Goal: Task Accomplishment & Management: Manage account settings

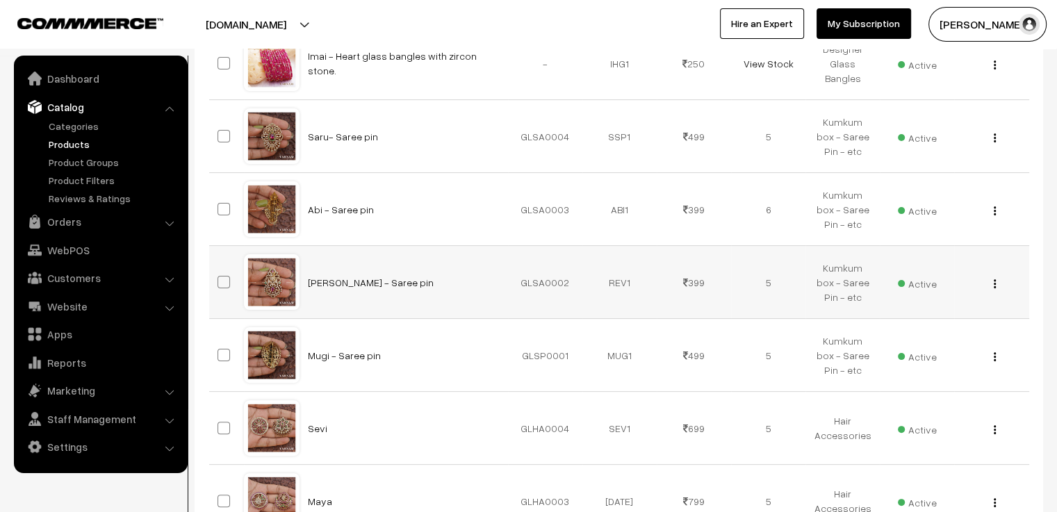
scroll to position [7, 0]
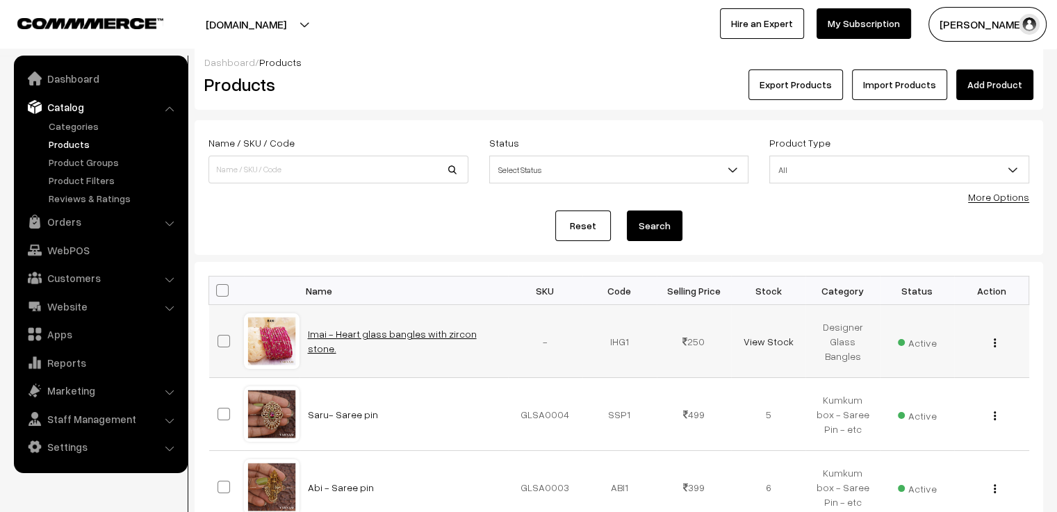
click at [378, 340] on link "Imai - Heart glass bangles with zircon stone." at bounding box center [392, 341] width 169 height 26
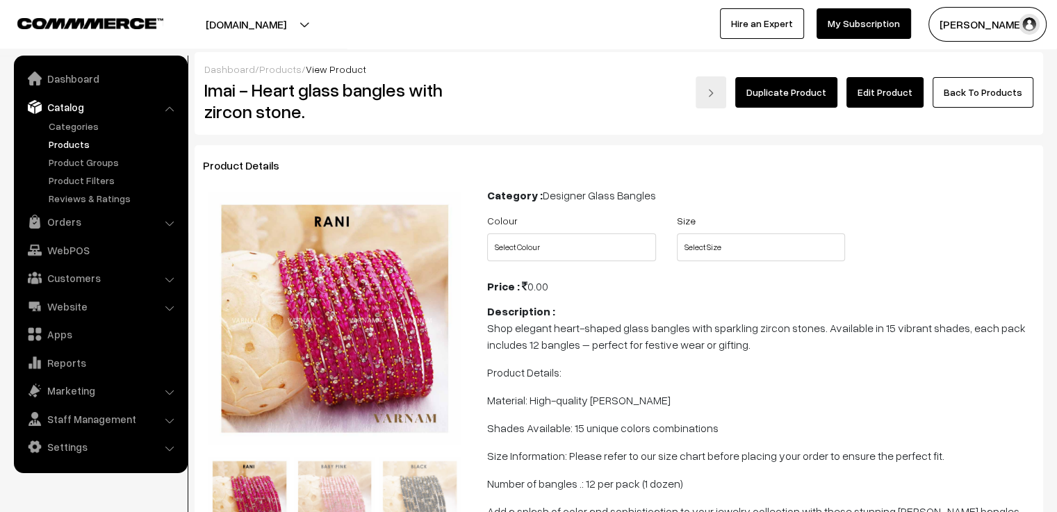
click at [882, 86] on link "Edit Product" at bounding box center [885, 92] width 77 height 31
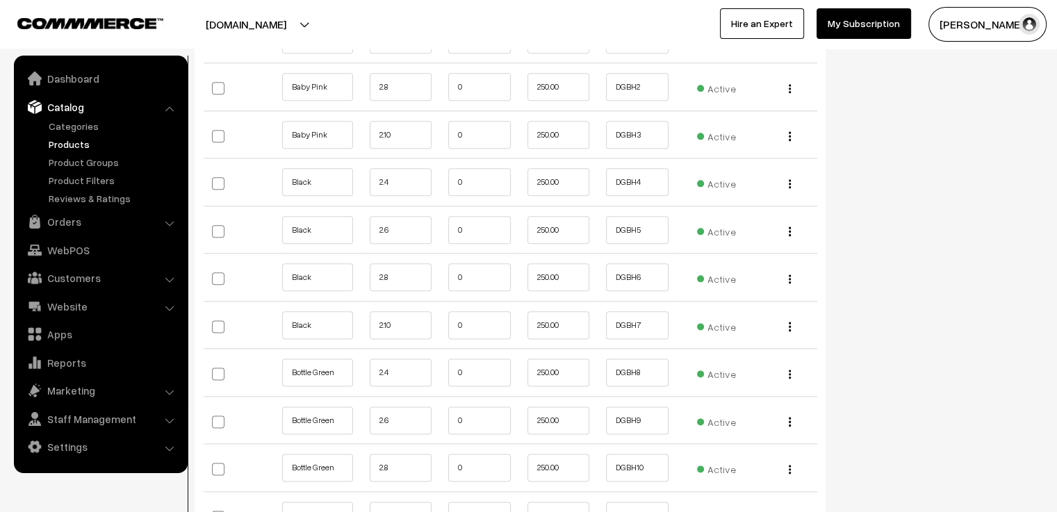
scroll to position [1530, 0]
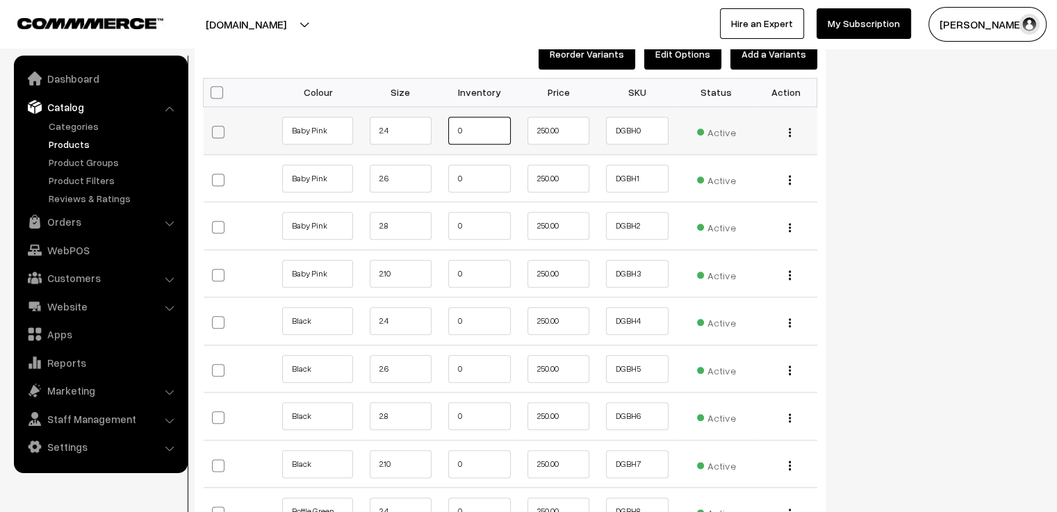
click at [488, 118] on input "0" at bounding box center [479, 131] width 63 height 28
click at [490, 165] on input "0" at bounding box center [479, 179] width 63 height 28
drag, startPoint x: 490, startPoint y: 165, endPoint x: 427, endPoint y: 154, distance: 64.2
click at [427, 154] on tr "Baby Pink 2.6 0 250.00 DGBH1 Edit" at bounding box center [511, 178] width 614 height 48
type input "5"
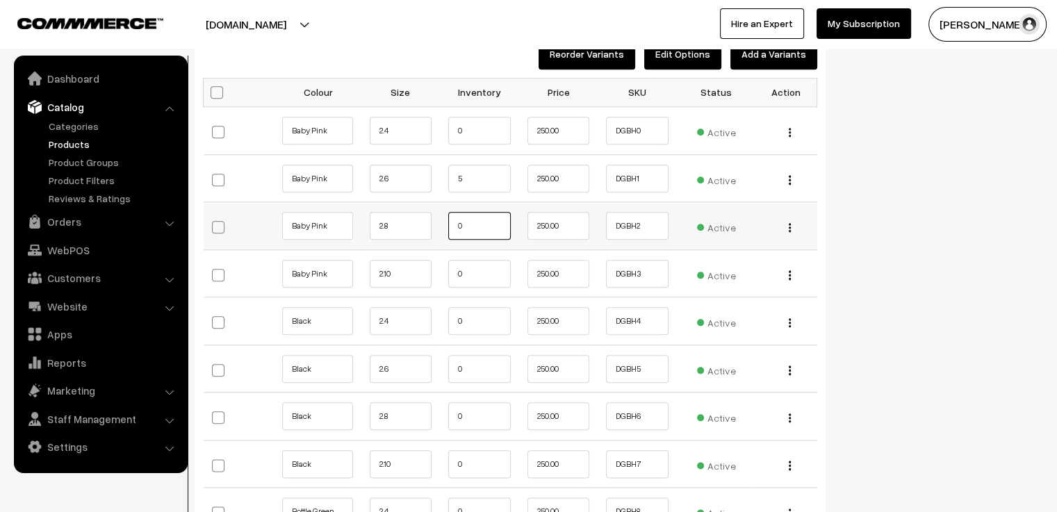
click at [495, 214] on input "0" at bounding box center [479, 226] width 63 height 28
type input "3"
click at [482, 260] on input "0" at bounding box center [479, 274] width 63 height 28
type input "2"
click at [462, 318] on input "0" at bounding box center [479, 321] width 63 height 28
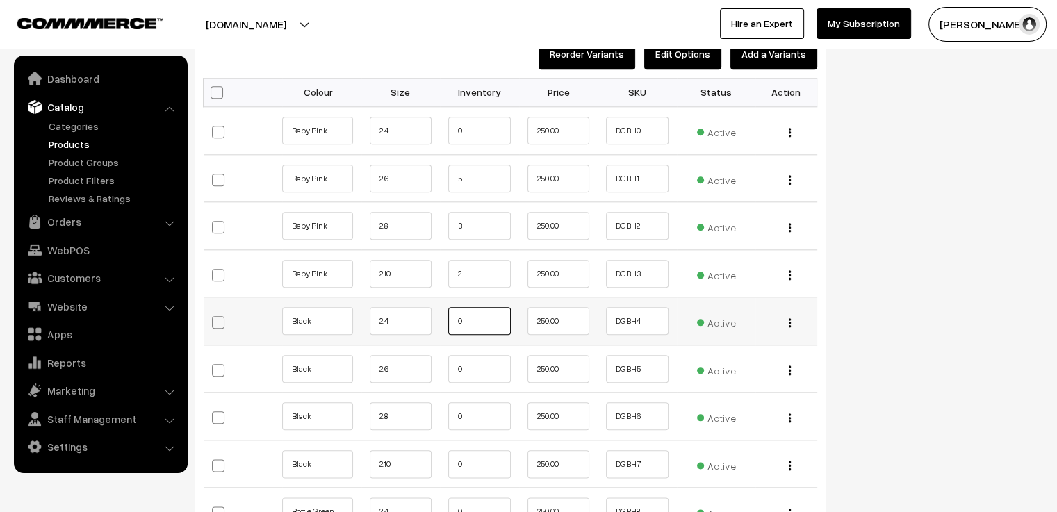
scroll to position [1599, 0]
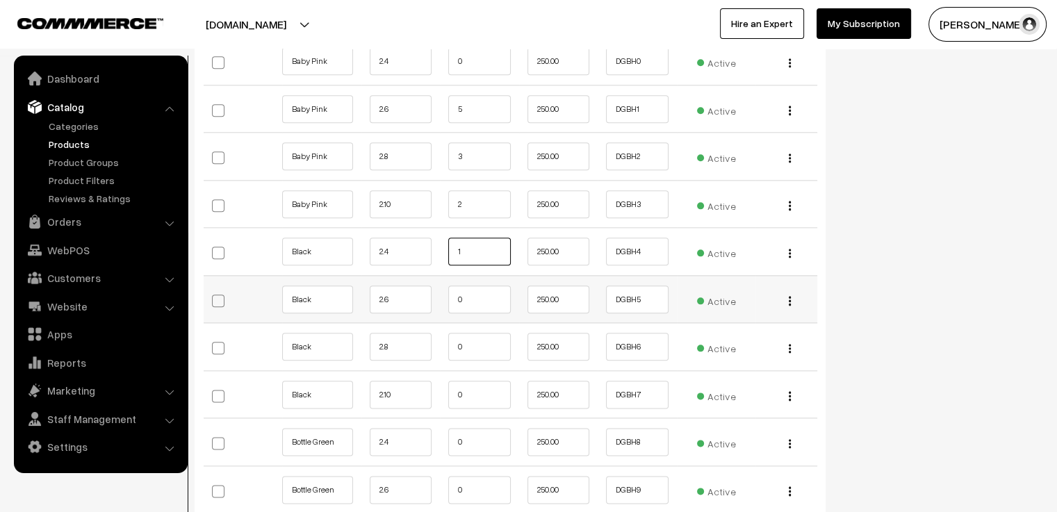
type input "1"
click at [473, 286] on input "0" at bounding box center [479, 300] width 63 height 28
type input "3"
click at [474, 333] on input "0" at bounding box center [479, 347] width 63 height 28
type input "3"
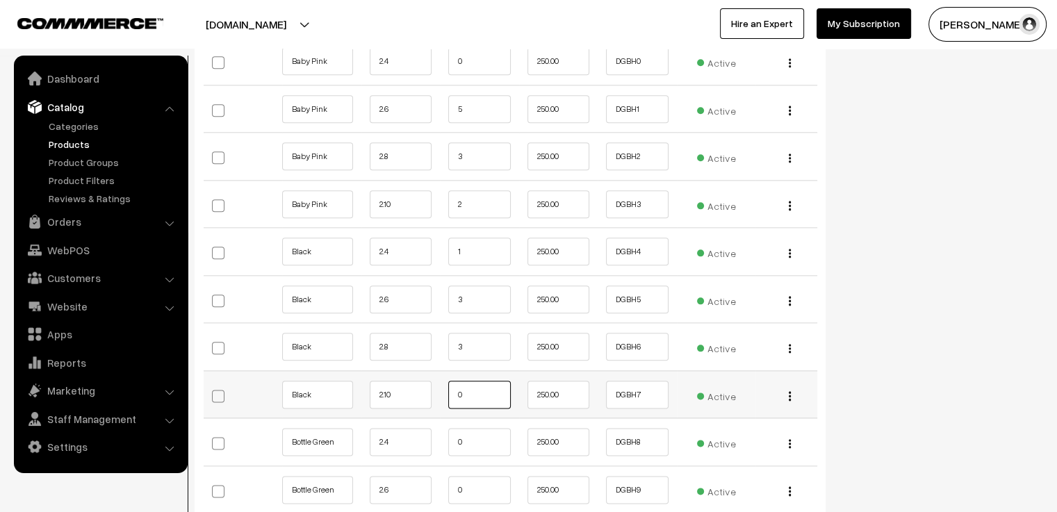
click at [482, 389] on input "0" at bounding box center [479, 395] width 63 height 28
type input "2"
click at [480, 439] on input "0" at bounding box center [479, 442] width 63 height 28
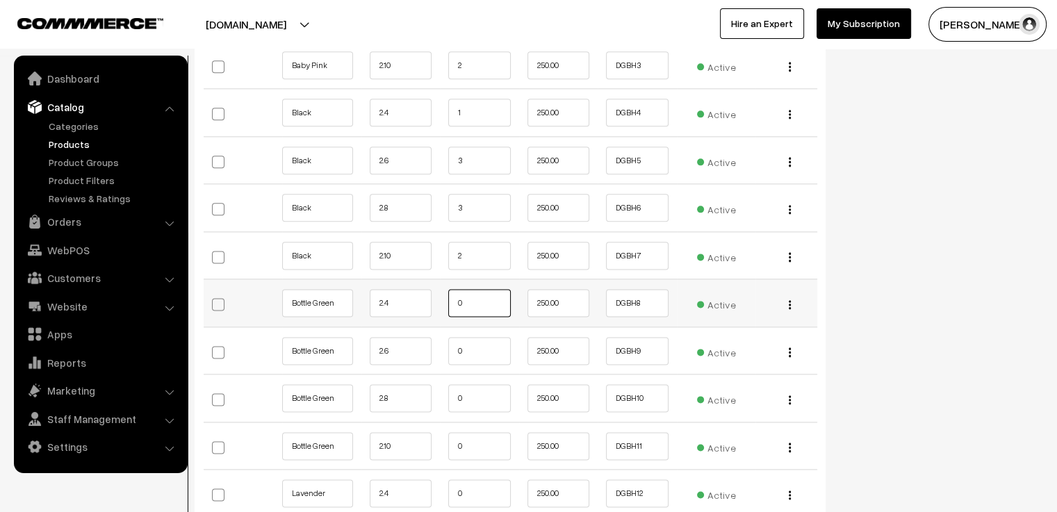
scroll to position [1808, 0]
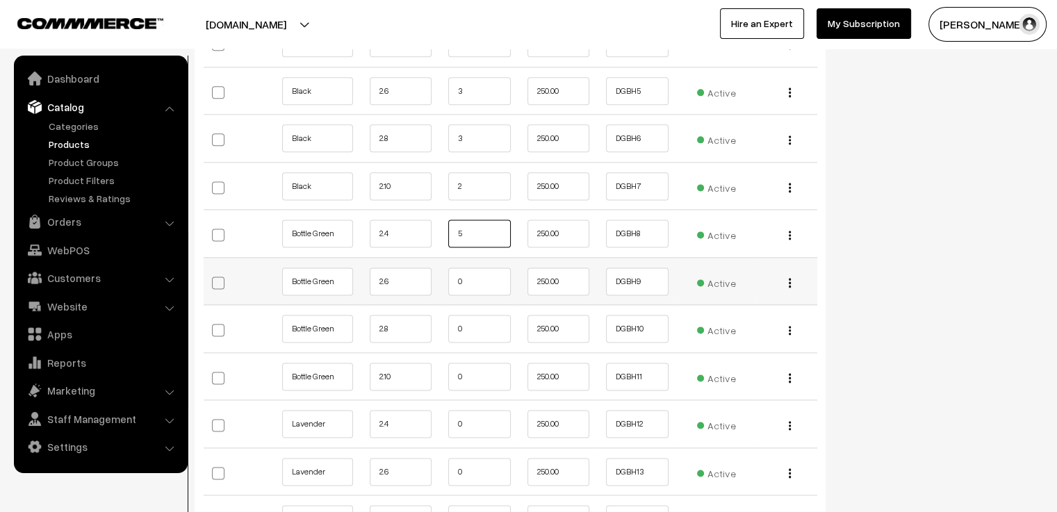
type input "5"
click at [474, 268] on input "0" at bounding box center [479, 282] width 63 height 28
type input "2"
click at [468, 315] on input "0" at bounding box center [479, 329] width 63 height 28
type input "1"
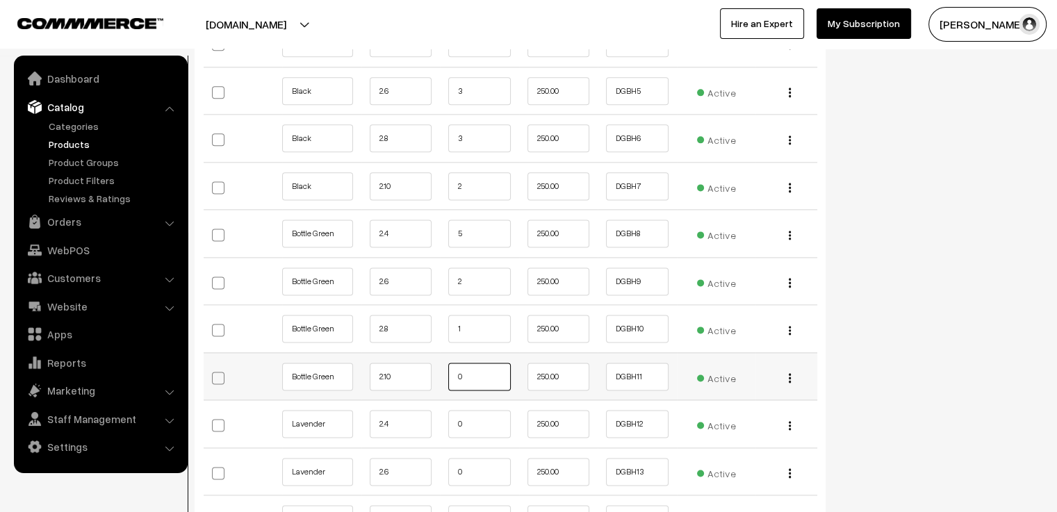
click at [474, 363] on input "0" at bounding box center [479, 377] width 63 height 28
type input "2"
click at [473, 410] on input "0" at bounding box center [479, 424] width 63 height 28
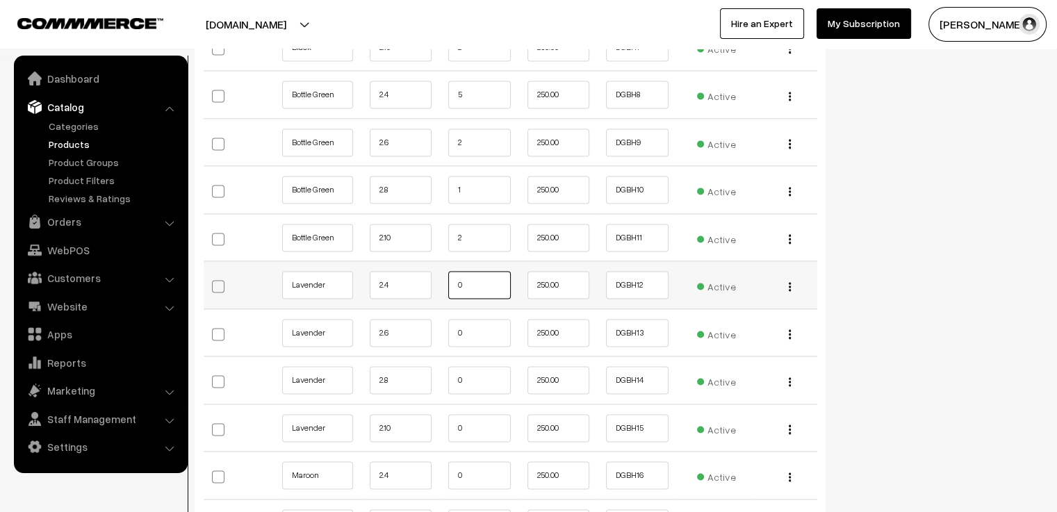
scroll to position [2016, 0]
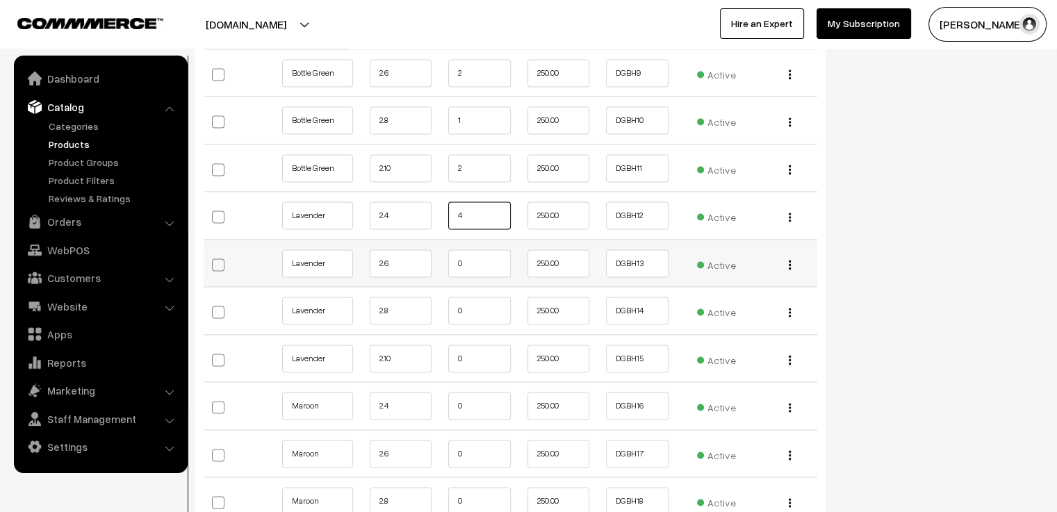
type input "4"
click at [490, 253] on input "0" at bounding box center [479, 264] width 63 height 28
type input "1"
click at [489, 297] on input "0" at bounding box center [479, 311] width 63 height 28
click at [486, 345] on input "0" at bounding box center [479, 359] width 63 height 28
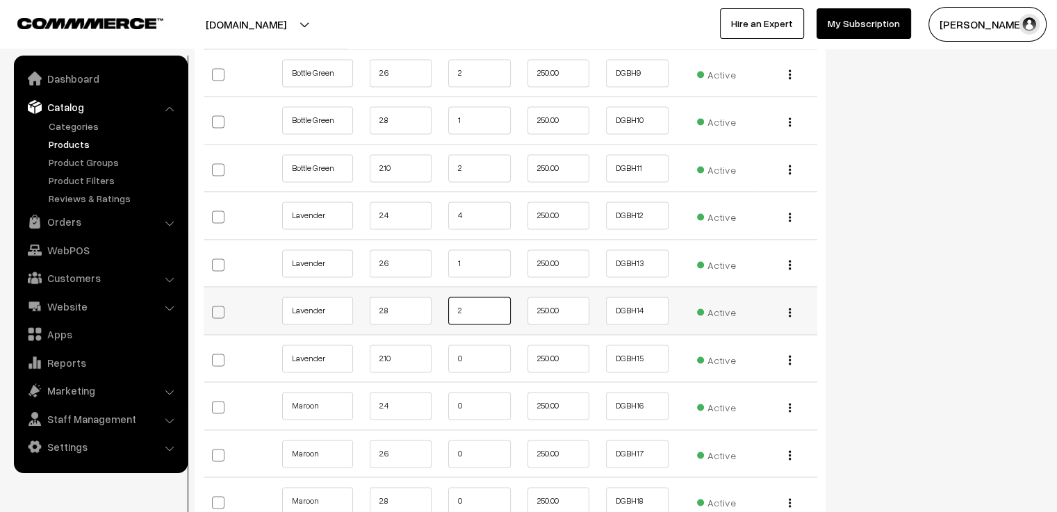
drag, startPoint x: 477, startPoint y: 294, endPoint x: 453, endPoint y: 295, distance: 23.7
click at [453, 297] on input "2" at bounding box center [479, 311] width 63 height 28
type input "3"
click at [462, 347] on input "0" at bounding box center [479, 359] width 63 height 28
click at [474, 392] on input "0" at bounding box center [479, 406] width 63 height 28
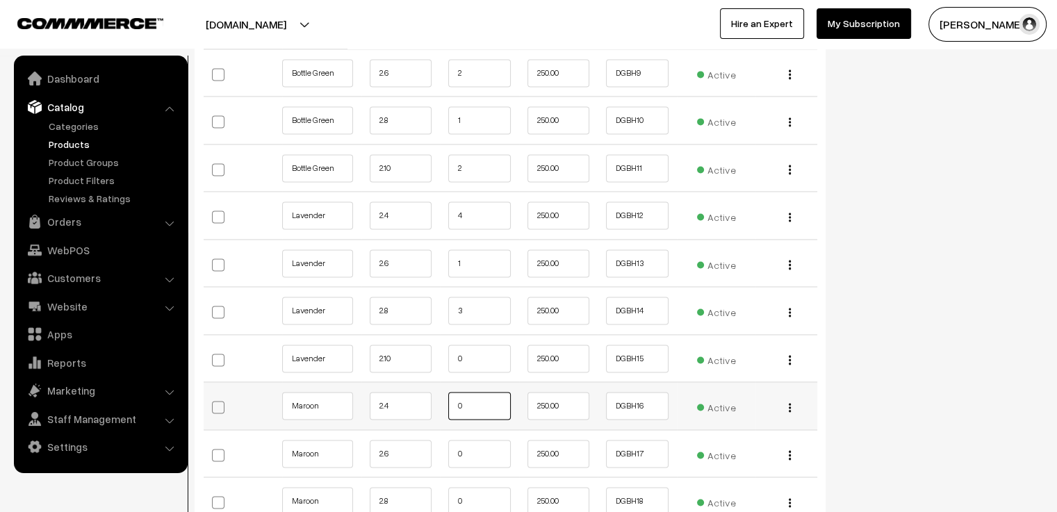
scroll to position [2155, 0]
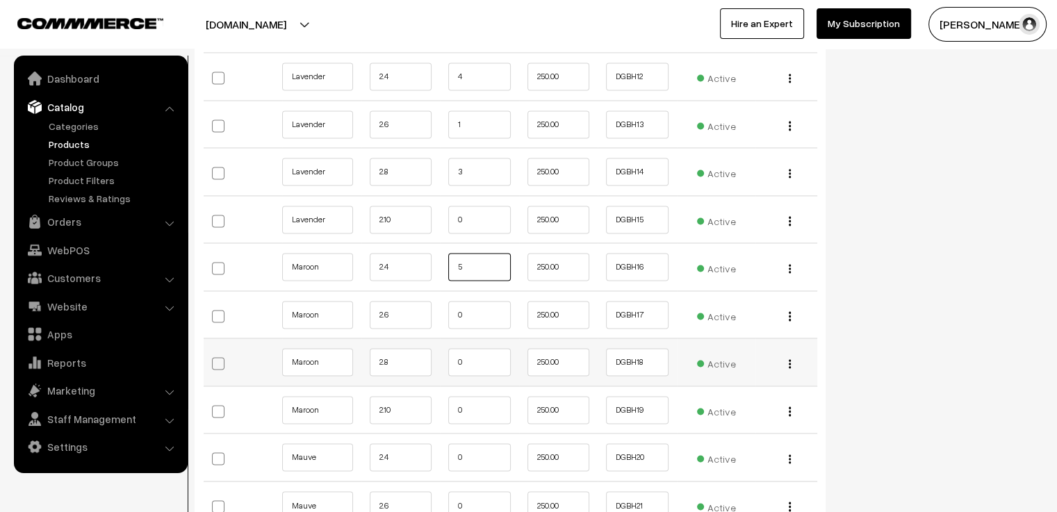
type input "5"
click at [487, 352] on input "0" at bounding box center [479, 362] width 63 height 28
type input "3"
click at [482, 403] on input "0" at bounding box center [479, 410] width 63 height 28
type input "2"
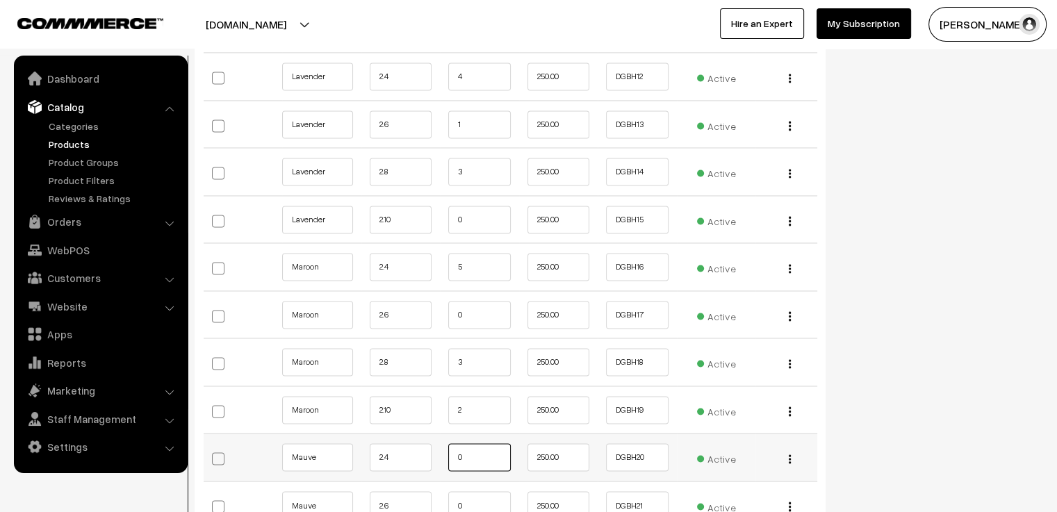
click at [484, 444] on input "0" at bounding box center [479, 458] width 63 height 28
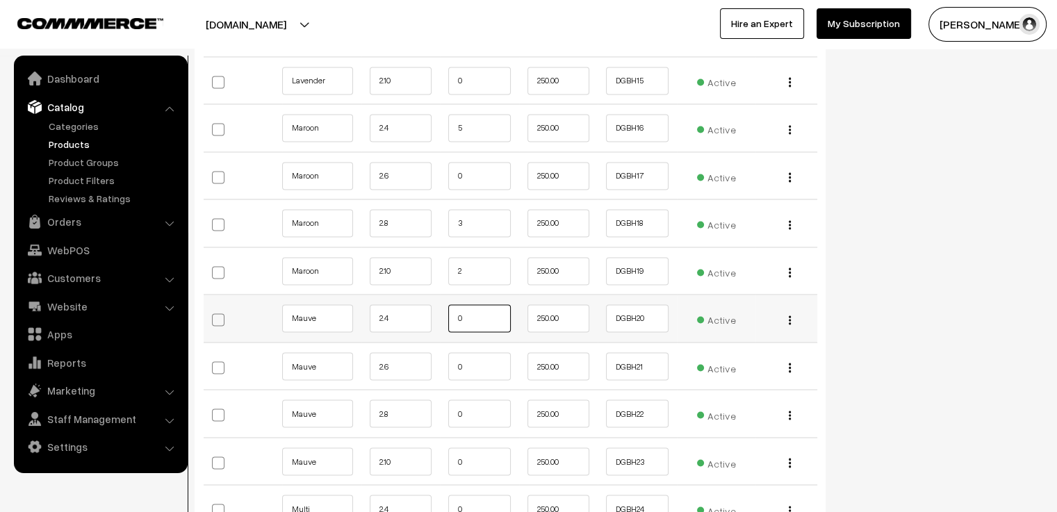
scroll to position [2364, 0]
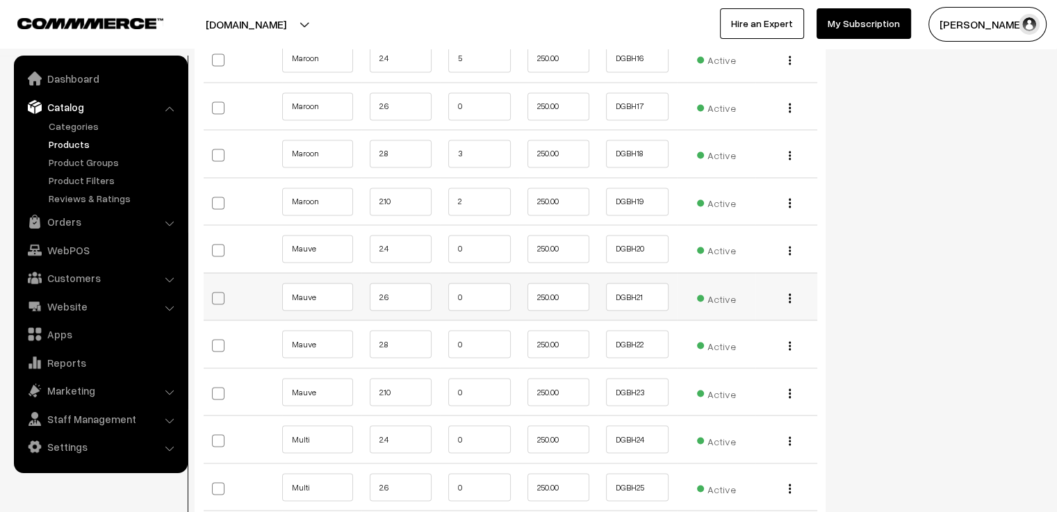
click at [472, 293] on td "0" at bounding box center [479, 297] width 79 height 48
click at [480, 283] on input "0" at bounding box center [479, 297] width 63 height 28
type input "5"
click at [478, 332] on input "0" at bounding box center [479, 344] width 63 height 28
type input "3"
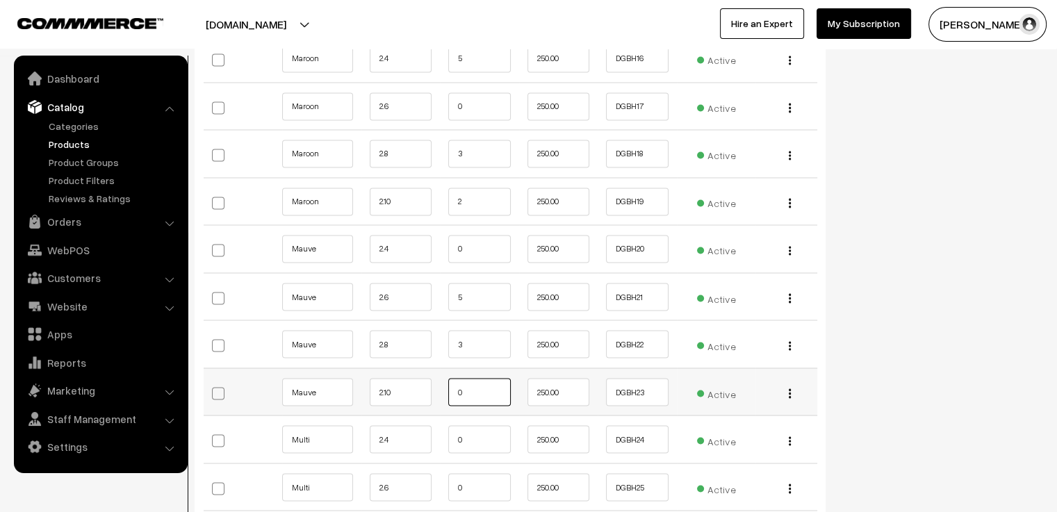
click at [485, 382] on input "0" at bounding box center [479, 392] width 63 height 28
type input "1"
click at [489, 425] on input "0" at bounding box center [479, 439] width 63 height 28
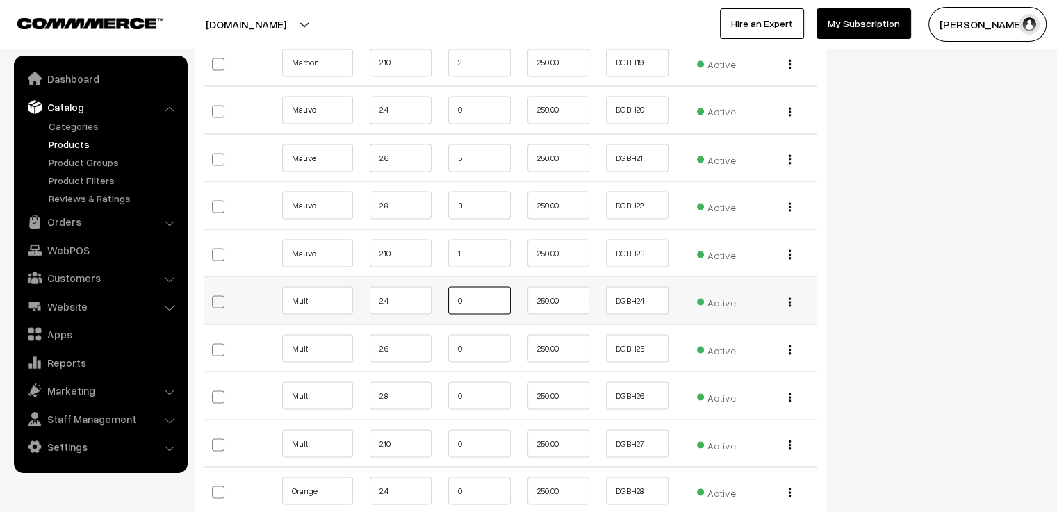
scroll to position [2572, 0]
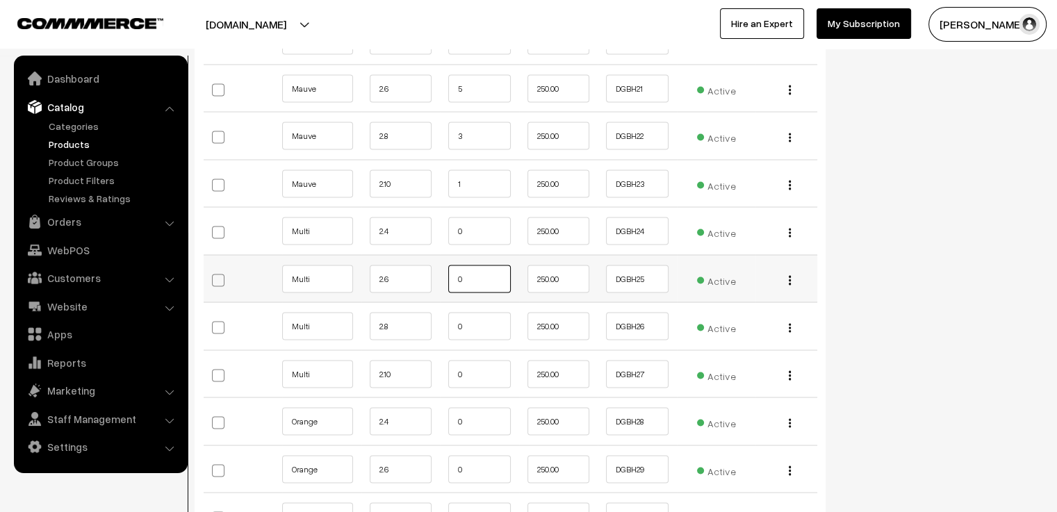
click at [481, 269] on input "0" at bounding box center [479, 279] width 63 height 28
type input "5"
click at [478, 312] on input "0" at bounding box center [479, 326] width 63 height 28
type input "3"
click at [489, 362] on input "0" at bounding box center [479, 374] width 63 height 28
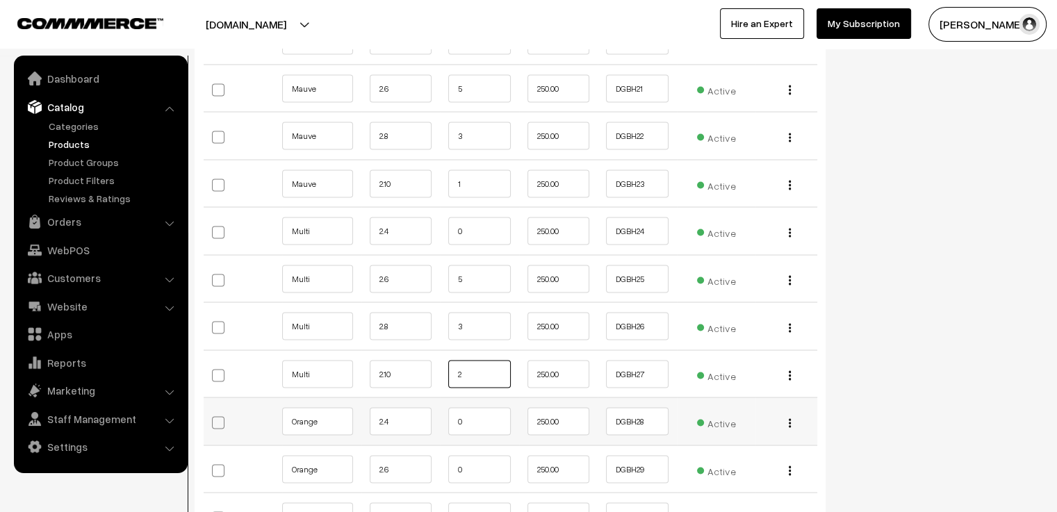
type input "2"
click at [485, 407] on input "0" at bounding box center [479, 421] width 63 height 28
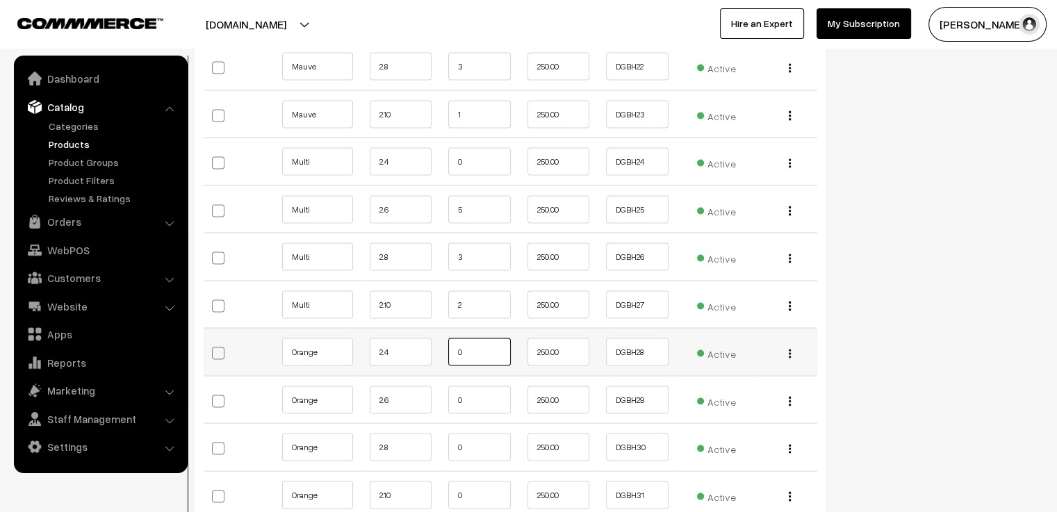
scroll to position [2711, 0]
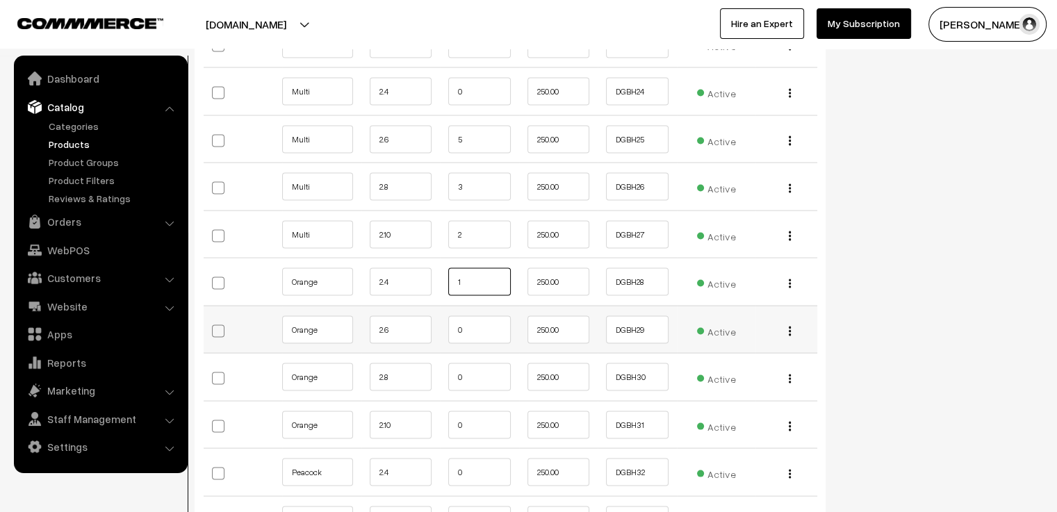
type input "1"
click at [499, 316] on input "0" at bounding box center [479, 330] width 63 height 28
type input "4"
click at [498, 364] on input "0" at bounding box center [479, 378] width 63 height 28
type input "3"
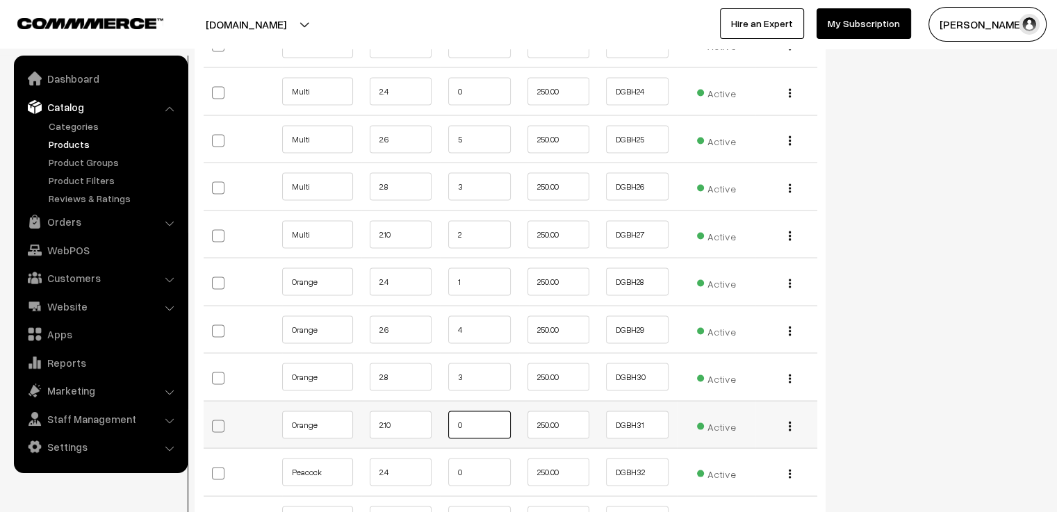
click at [473, 412] on input "0" at bounding box center [479, 426] width 63 height 28
type input "2"
click at [477, 459] on input "0" at bounding box center [479, 473] width 63 height 28
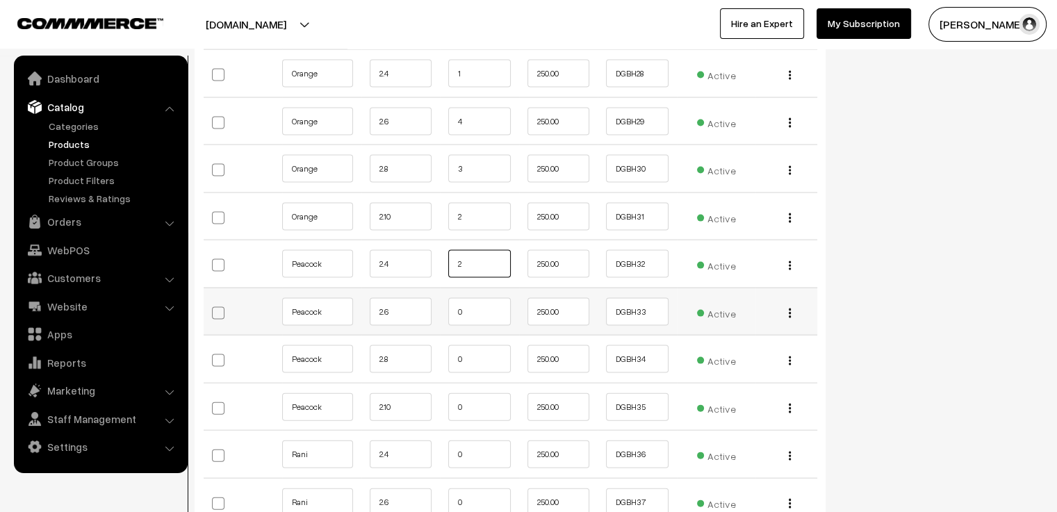
type input "2"
click at [492, 298] on input "0" at bounding box center [479, 312] width 63 height 28
click at [482, 346] on input "0" at bounding box center [479, 360] width 63 height 28
drag, startPoint x: 453, startPoint y: 298, endPoint x: 435, endPoint y: 298, distance: 17.4
click at [435, 298] on tr "Peacock 2.6 5 250.00 DGBH33 Active" at bounding box center [511, 312] width 614 height 48
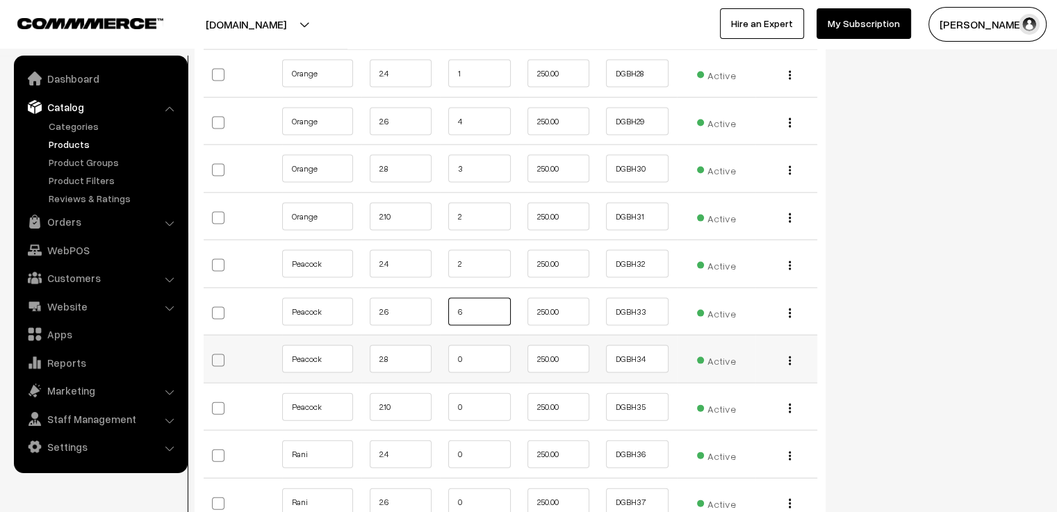
type input "6"
click at [469, 346] on input "0" at bounding box center [479, 360] width 63 height 28
click at [469, 394] on input "0" at bounding box center [479, 408] width 63 height 28
type input "1"
click at [476, 441] on input "0" at bounding box center [479, 455] width 63 height 28
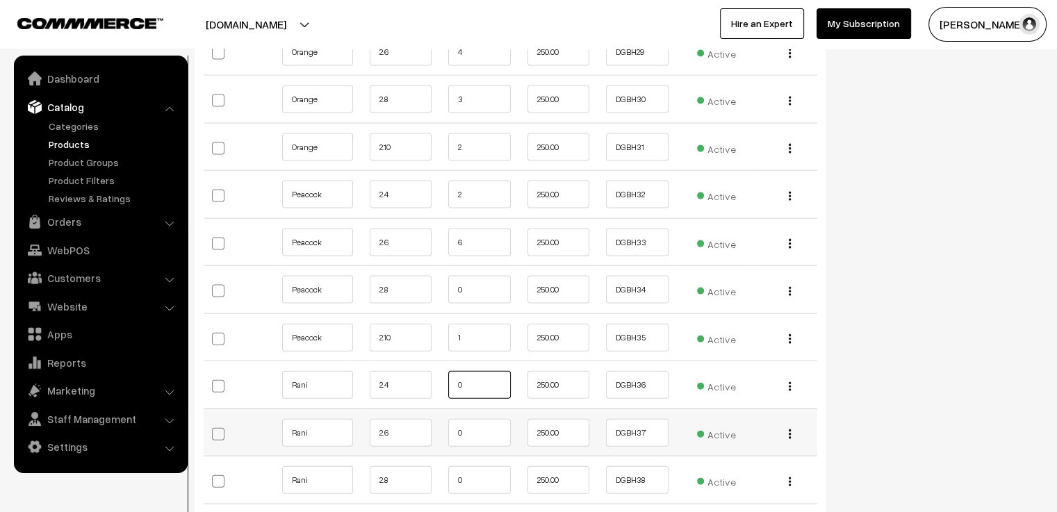
scroll to position [3059, 0]
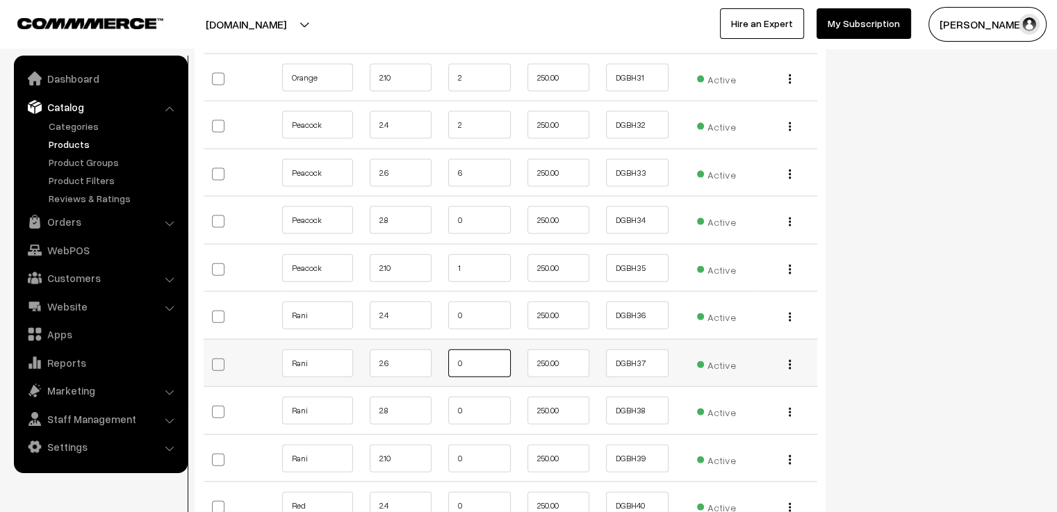
click at [492, 350] on input "0" at bounding box center [479, 364] width 63 height 28
type input "5"
click at [483, 397] on input "0" at bounding box center [479, 411] width 63 height 28
type input "2"
click at [482, 445] on input "0" at bounding box center [479, 459] width 63 height 28
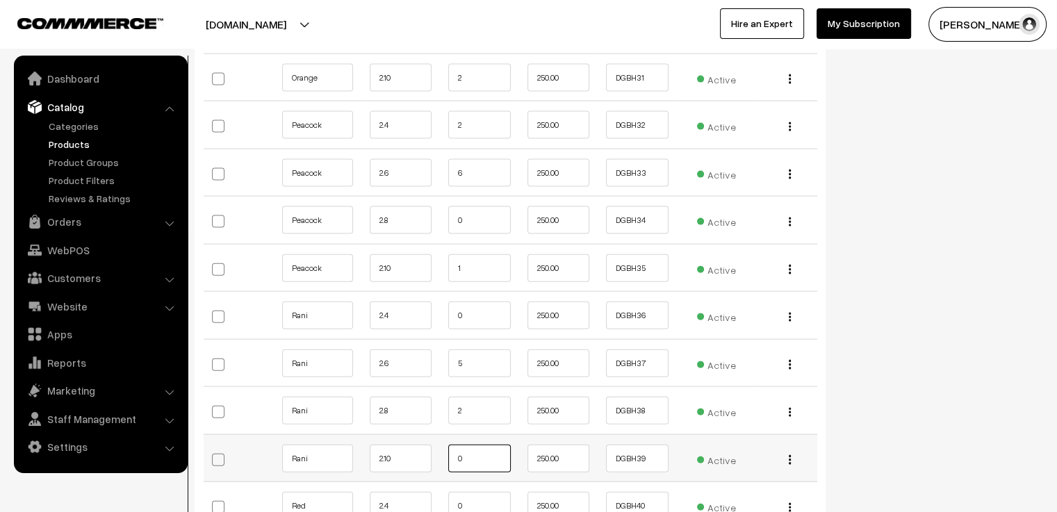
scroll to position [3129, 0]
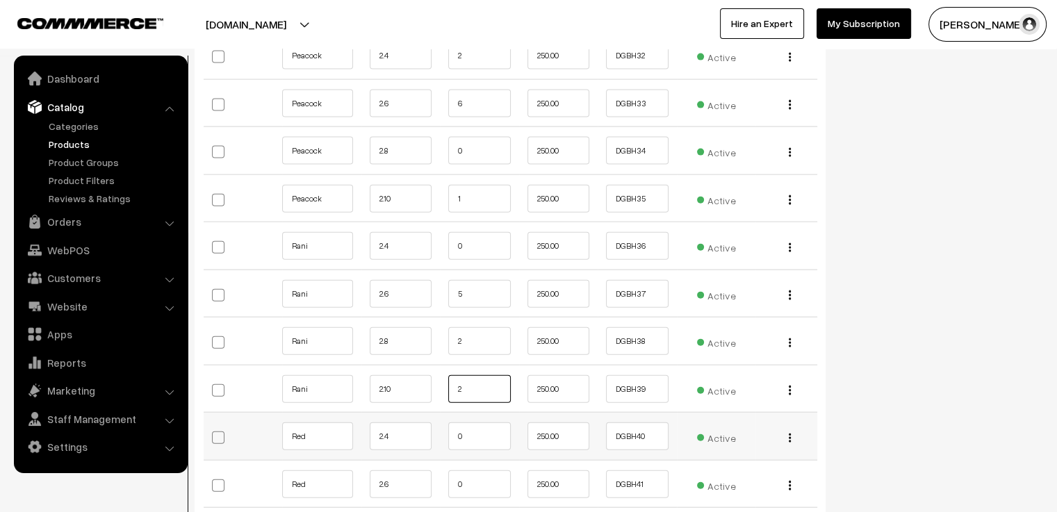
type input "2"
click at [483, 423] on input "0" at bounding box center [479, 437] width 63 height 28
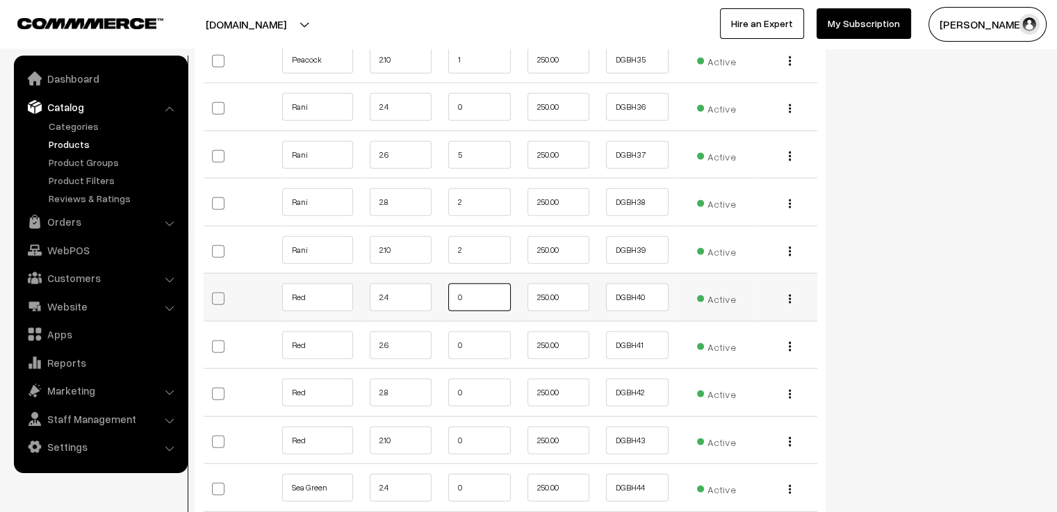
scroll to position [3337, 0]
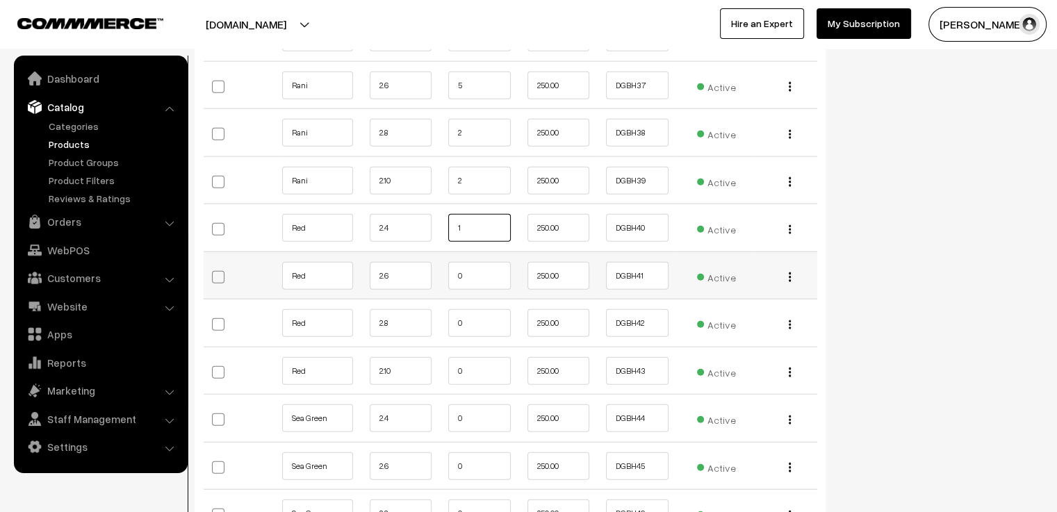
type input "1"
click at [471, 262] on input "0" at bounding box center [479, 276] width 63 height 28
type input "4"
click at [480, 309] on input "0" at bounding box center [479, 323] width 63 height 28
type input "3"
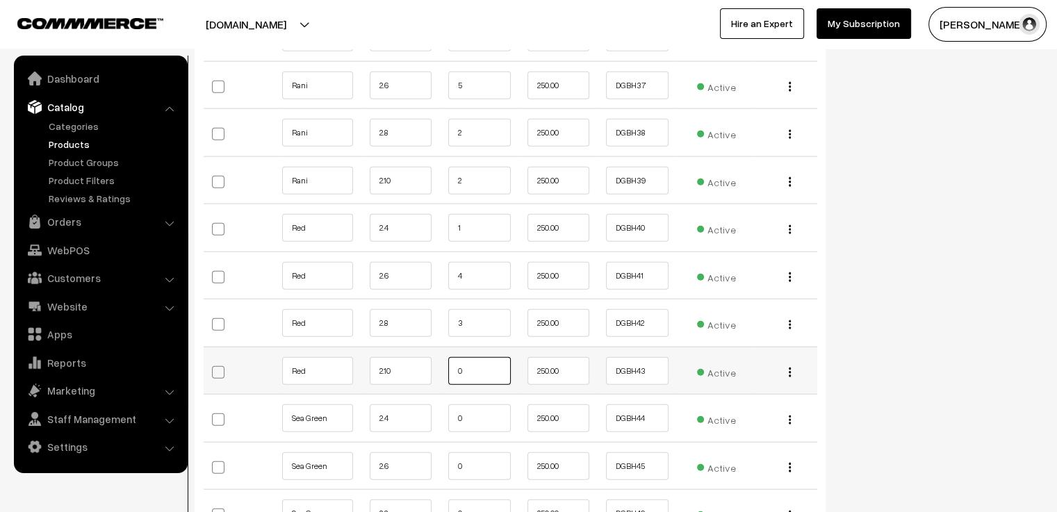
click at [482, 357] on input "0" at bounding box center [479, 371] width 63 height 28
type input "2"
click at [484, 405] on input "0" at bounding box center [479, 419] width 63 height 28
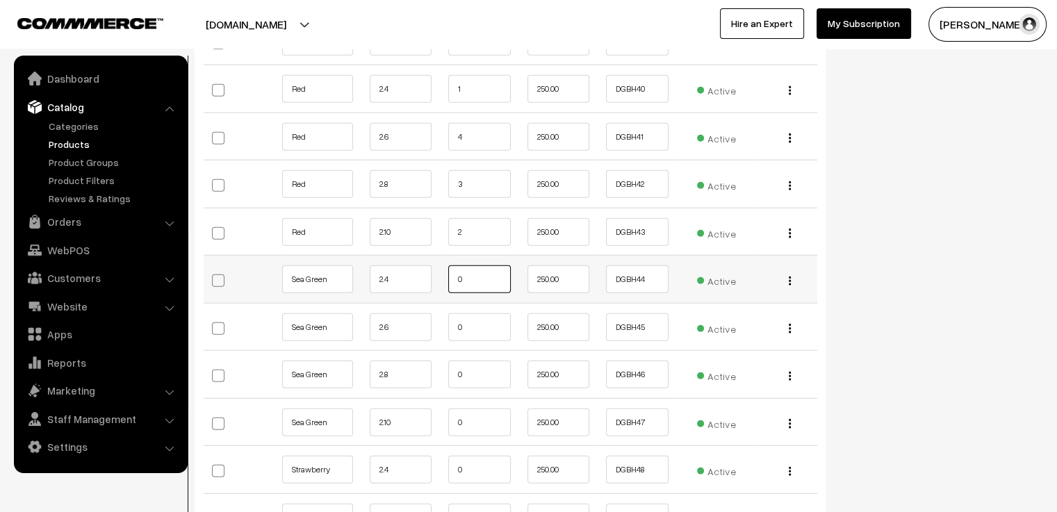
scroll to position [3546, 0]
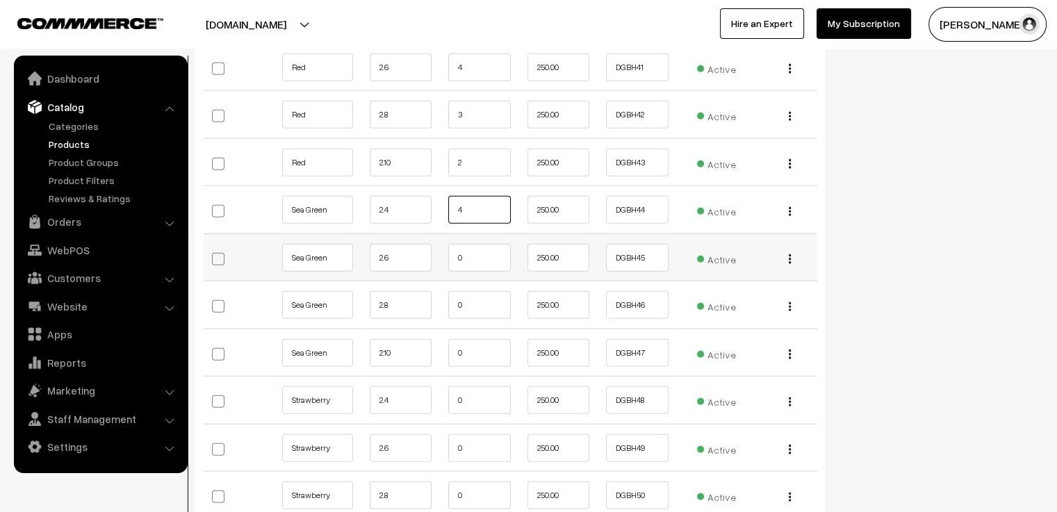
type input "4"
click at [487, 244] on input "0" at bounding box center [479, 258] width 63 height 28
type input "1"
click at [479, 291] on input "0" at bounding box center [479, 305] width 63 height 28
type input "3"
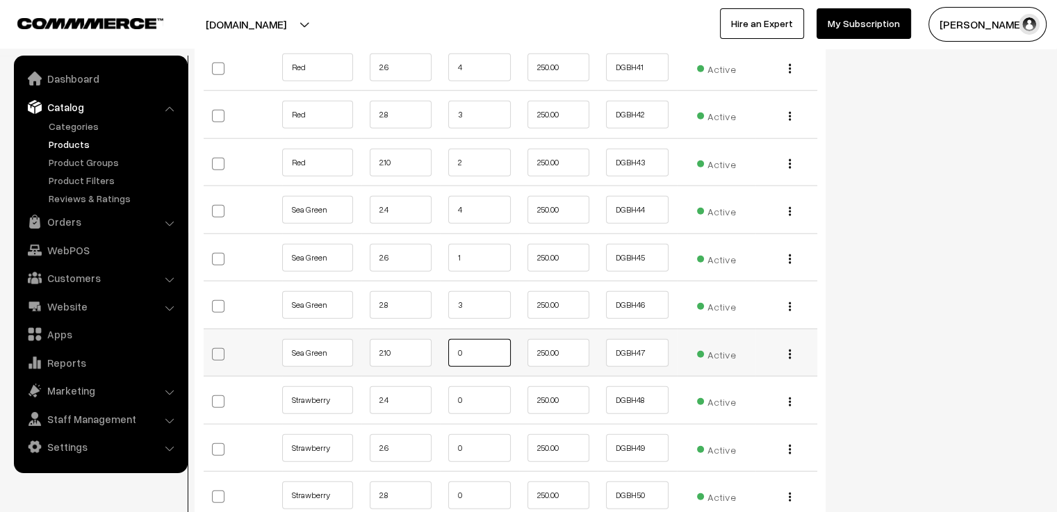
click at [476, 339] on input "0" at bounding box center [479, 353] width 63 height 28
type input "2"
click at [473, 387] on input "0" at bounding box center [479, 401] width 63 height 28
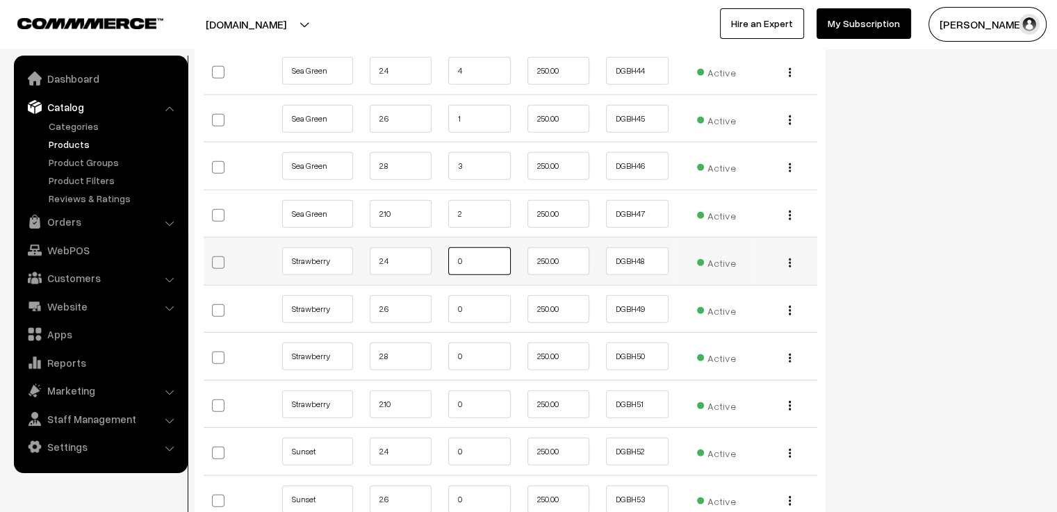
scroll to position [3754, 0]
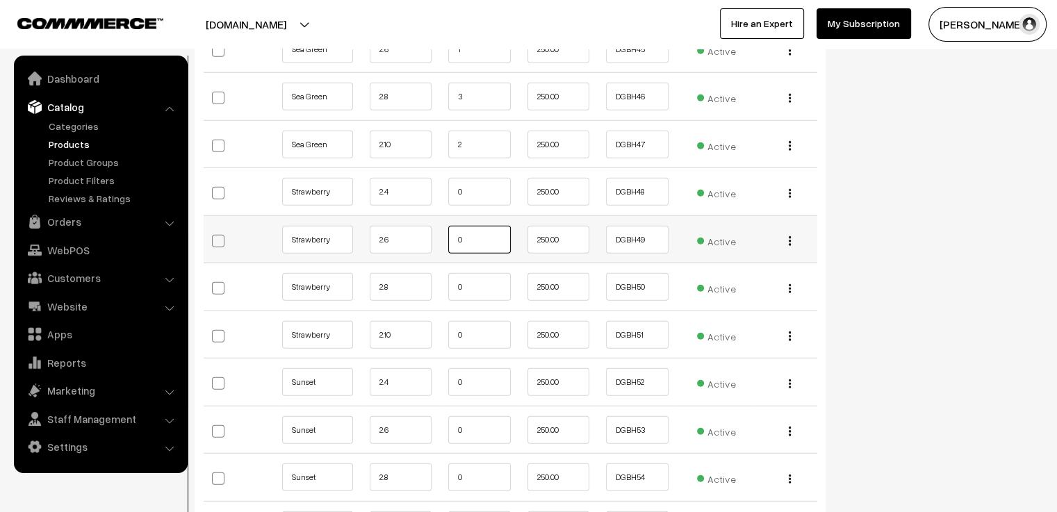
click at [479, 226] on input "0" at bounding box center [479, 240] width 63 height 28
type input "5"
click at [479, 273] on input "0" at bounding box center [479, 287] width 63 height 28
type input "3"
click at [478, 321] on input "0" at bounding box center [479, 335] width 63 height 28
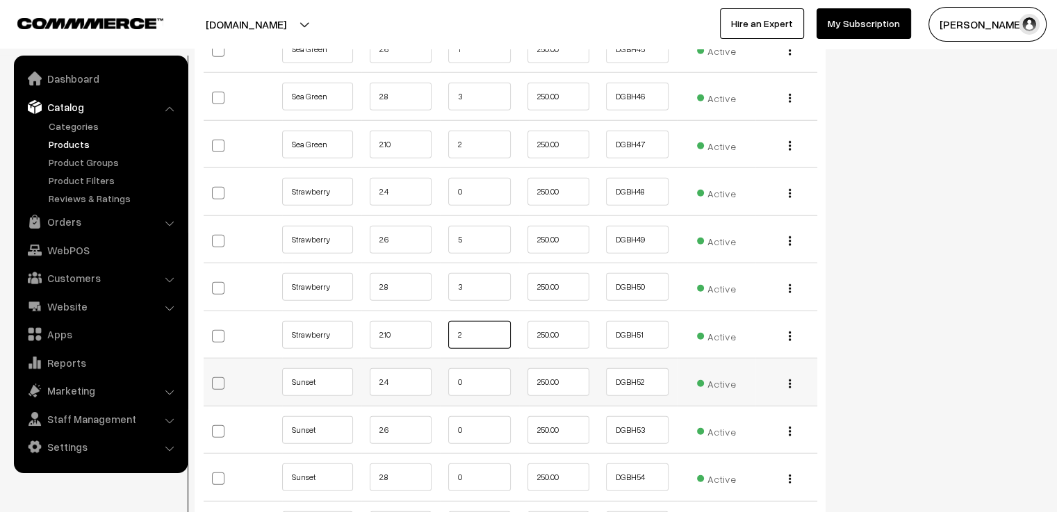
type input "2"
click at [468, 368] on input "0" at bounding box center [479, 382] width 63 height 28
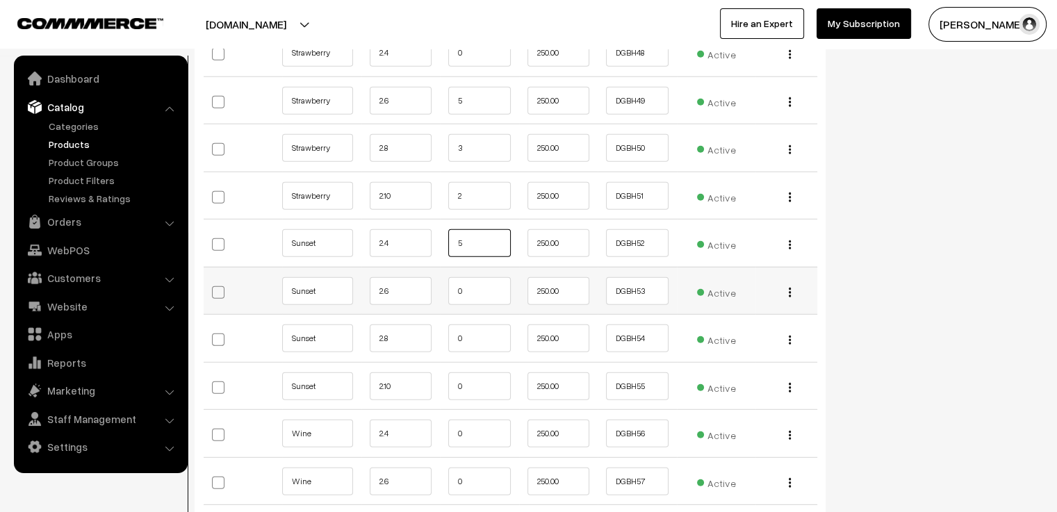
type input "5"
click at [476, 277] on input "0" at bounding box center [479, 291] width 63 height 28
click at [473, 325] on input "0" at bounding box center [479, 339] width 63 height 28
type input "2"
click at [475, 362] on td "0" at bounding box center [479, 386] width 79 height 48
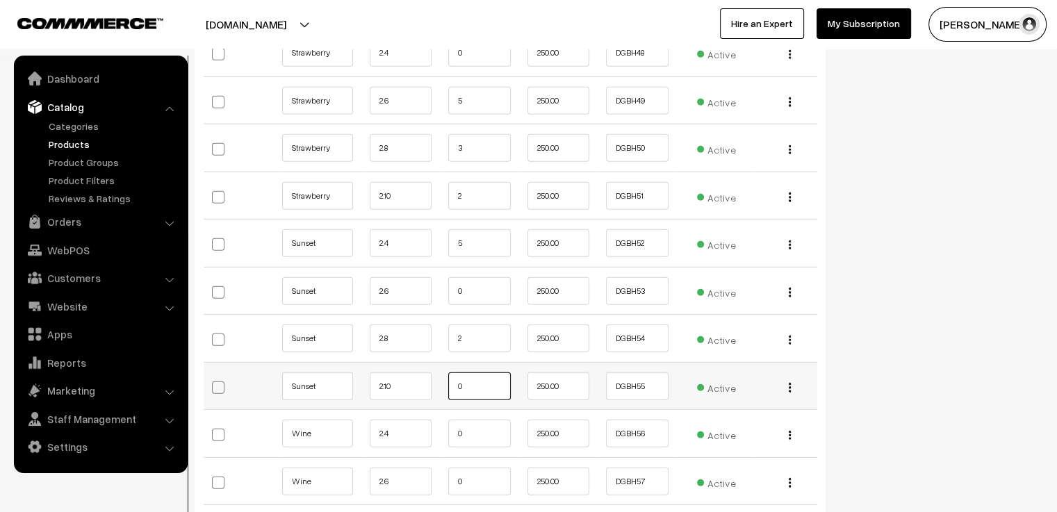
click at [475, 373] on input "0" at bounding box center [479, 387] width 63 height 28
type input "3"
click at [477, 420] on input "0" at bounding box center [479, 434] width 63 height 28
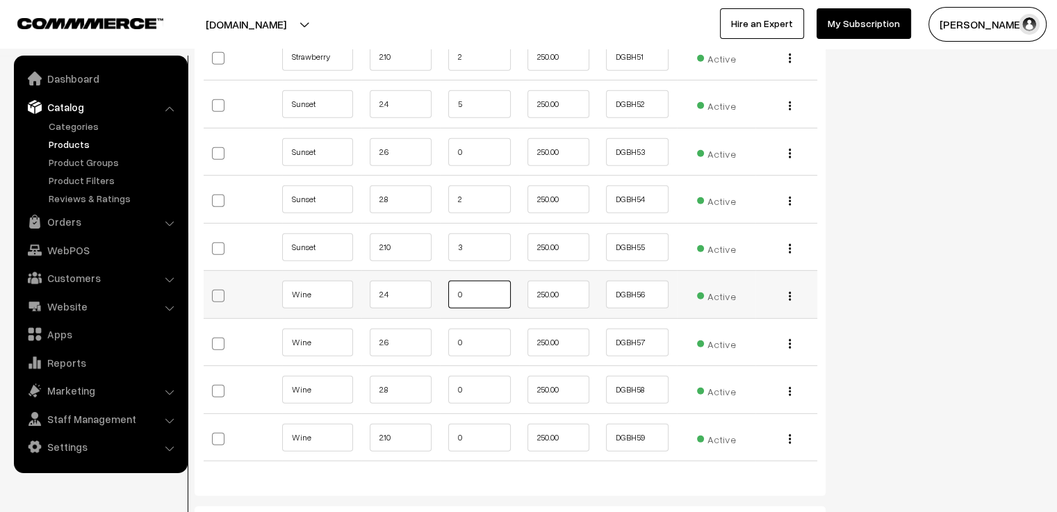
scroll to position [4102, 0]
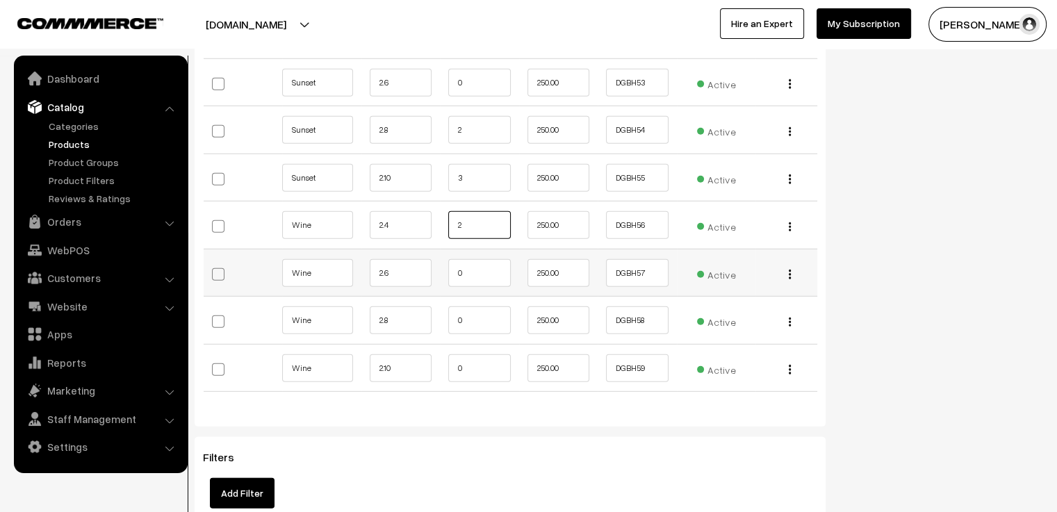
type input "2"
click at [485, 259] on input "0" at bounding box center [479, 273] width 63 height 28
type input "3"
click at [477, 307] on input "0" at bounding box center [479, 321] width 63 height 28
type input "3"
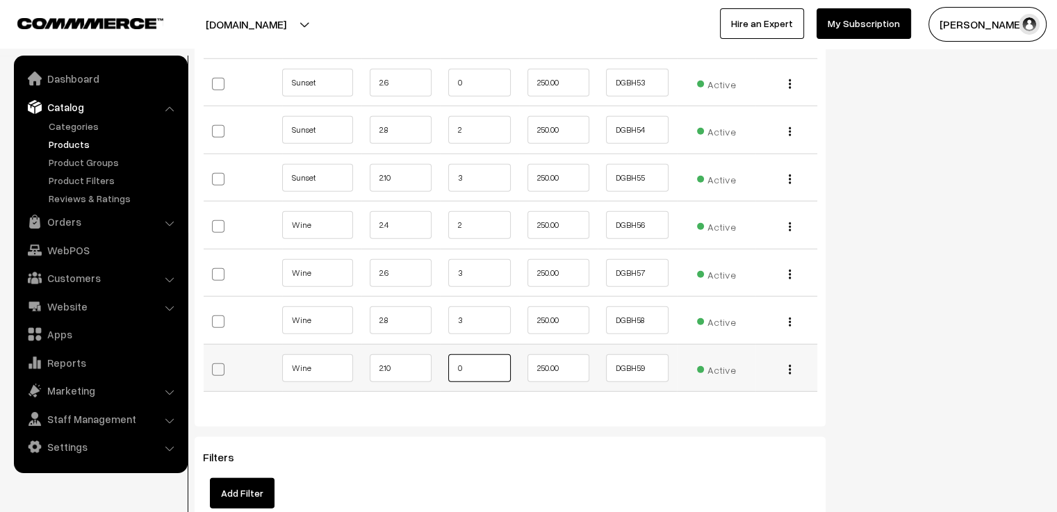
click at [476, 355] on input "0" at bounding box center [479, 369] width 63 height 28
type input "2"
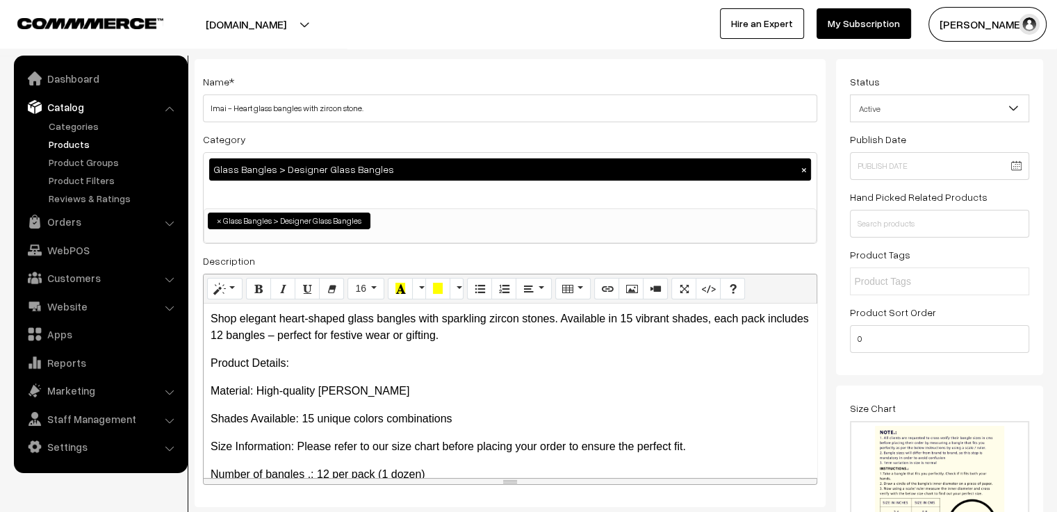
scroll to position [0, 0]
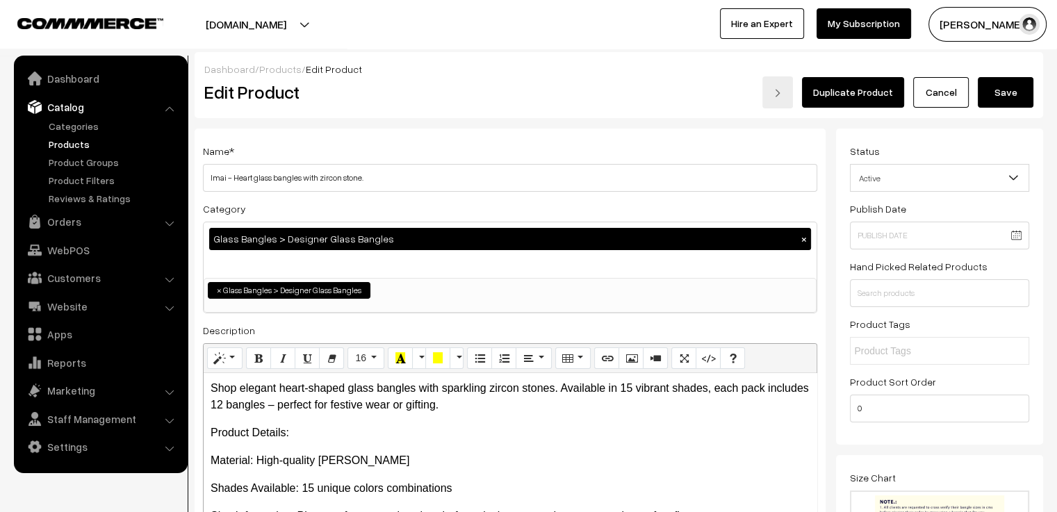
click at [996, 95] on button "Save" at bounding box center [1006, 92] width 56 height 31
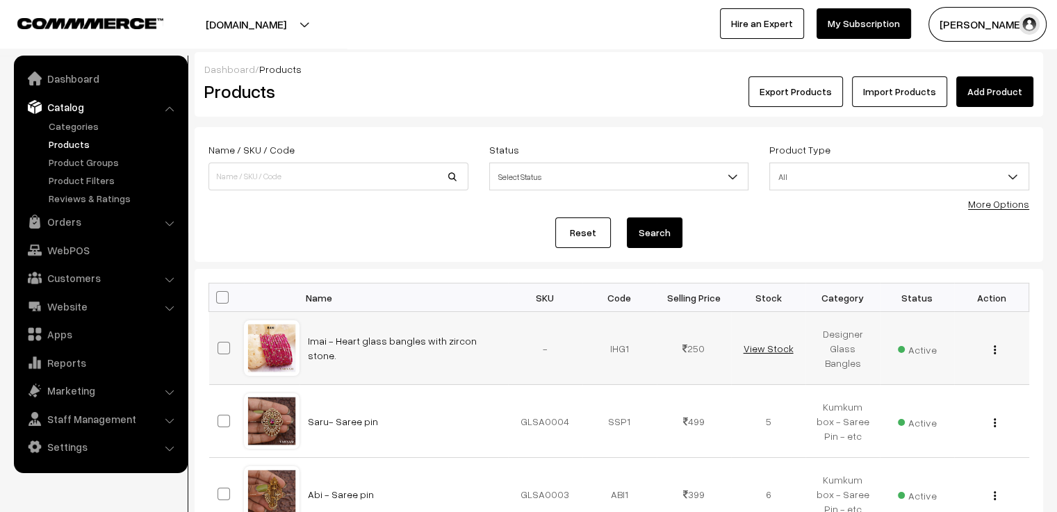
click at [760, 345] on link "View Stock" at bounding box center [768, 349] width 50 height 12
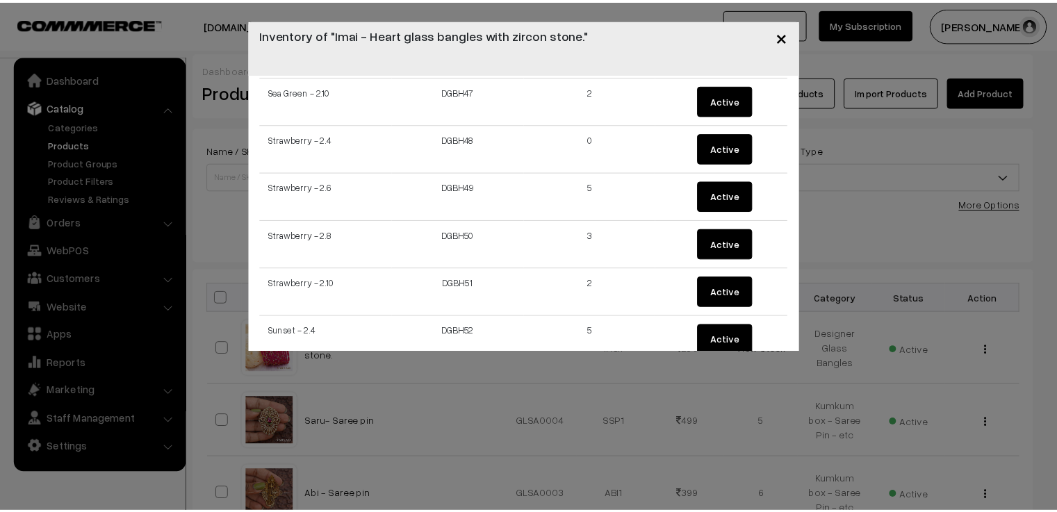
scroll to position [2639, 0]
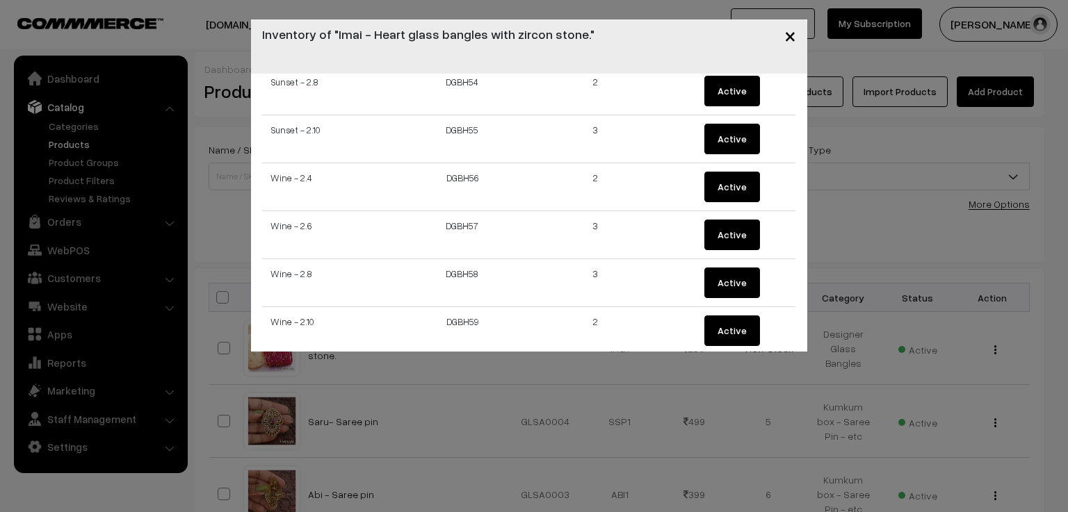
click at [786, 35] on span "×" at bounding box center [790, 35] width 12 height 26
